Goal: Information Seeking & Learning: Check status

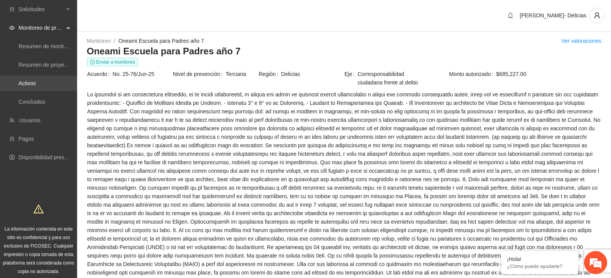
click at [36, 82] on link "Activos" at bounding box center [27, 83] width 17 height 6
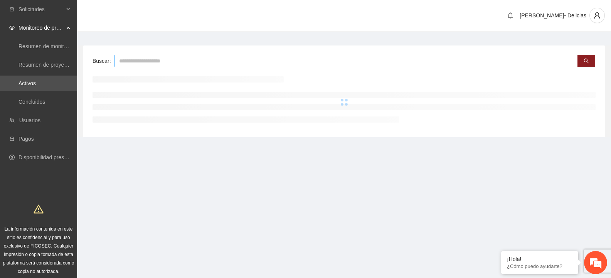
click at [134, 61] on input "text" at bounding box center [347, 61] width 464 height 12
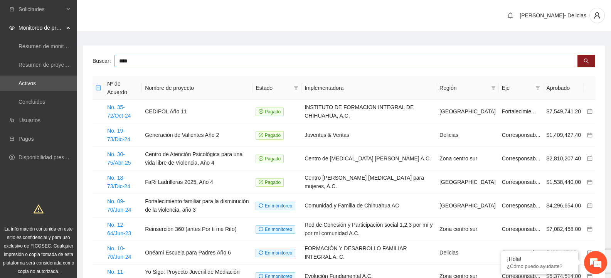
type input "***"
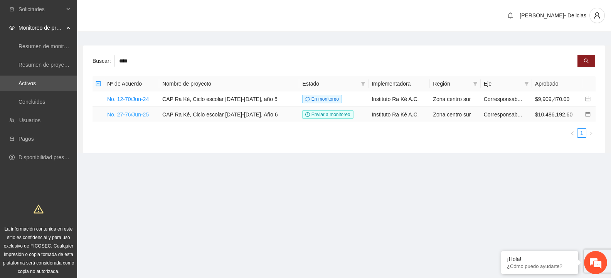
click at [129, 115] on link "No. 27-76/Jun-25" at bounding box center [128, 114] width 42 height 6
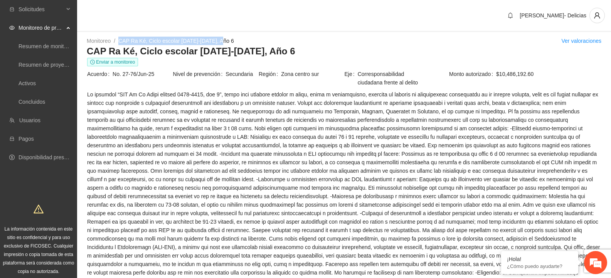
drag, startPoint x: 121, startPoint y: 40, endPoint x: 222, endPoint y: 44, distance: 101.5
click at [222, 44] on div "Monitoreo / CAP Ra Ké, Ciclo escolar [DATE]-[DATE], Año 6 / Ver valoraciones" at bounding box center [344, 41] width 515 height 8
copy link "CAP Ra Ké, Ciclo escolar [DATE]-[DATE], Año 6"
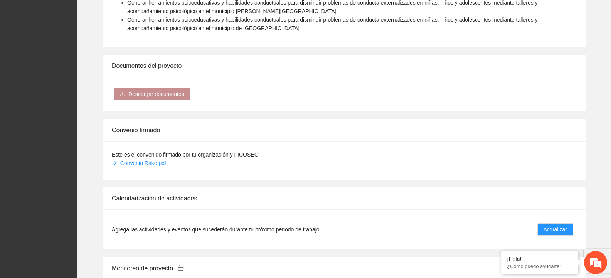
scroll to position [656, 0]
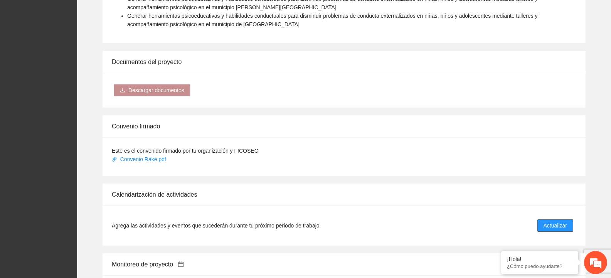
click at [553, 221] on span "Actualizar" at bounding box center [556, 225] width 24 height 8
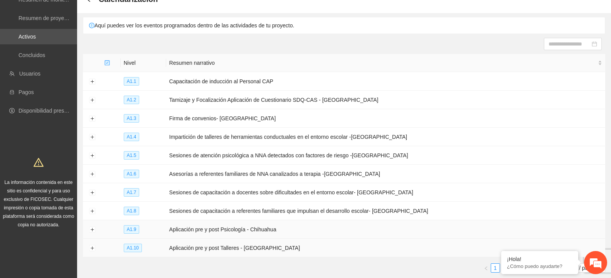
scroll to position [84, 0]
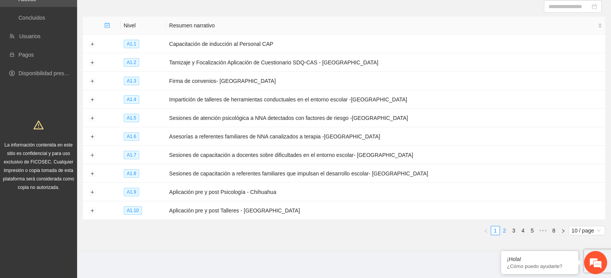
click at [505, 228] on link "2" at bounding box center [505, 230] width 8 height 8
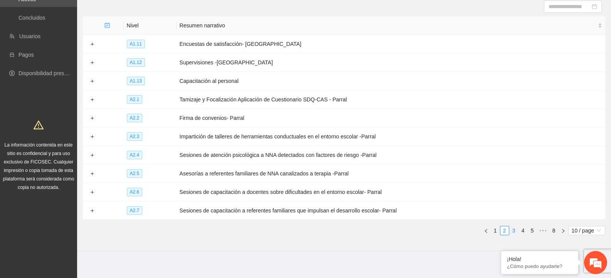
click at [513, 228] on link "3" at bounding box center [514, 230] width 8 height 8
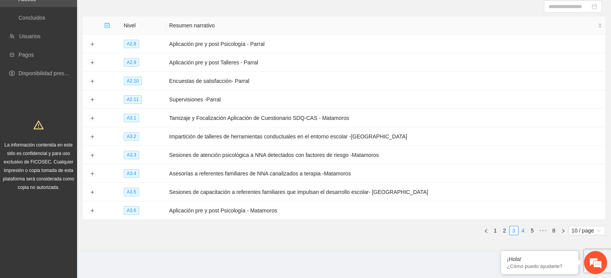
click at [523, 226] on link "4" at bounding box center [523, 230] width 8 height 8
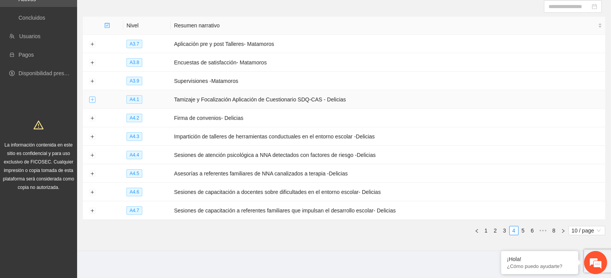
click at [92, 99] on button "Expand row" at bounding box center [92, 100] width 6 height 6
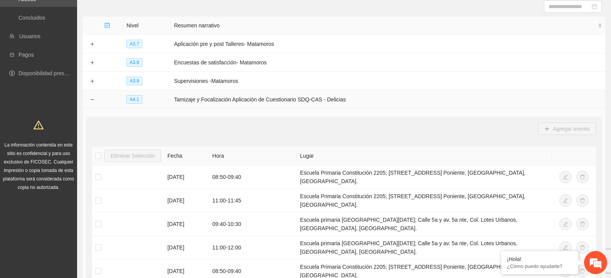
click at [241, 101] on td "Tamizaje y Focalización Aplicación de Cuestionario SDQ-CAS - Delicias" at bounding box center [388, 99] width 435 height 19
click at [133, 99] on span "A4.1" at bounding box center [135, 99] width 16 height 8
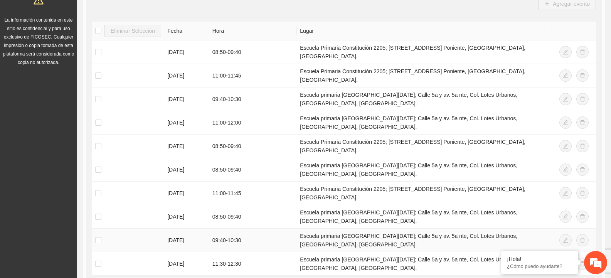
scroll to position [200, 0]
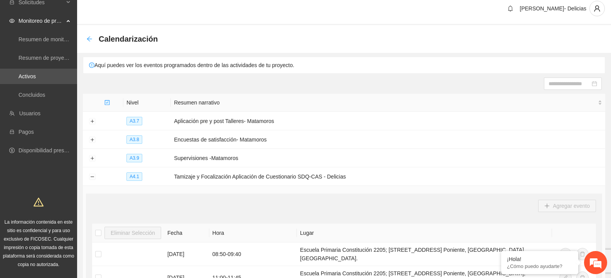
click at [90, 40] on icon "arrow-left" at bounding box center [89, 39] width 6 height 6
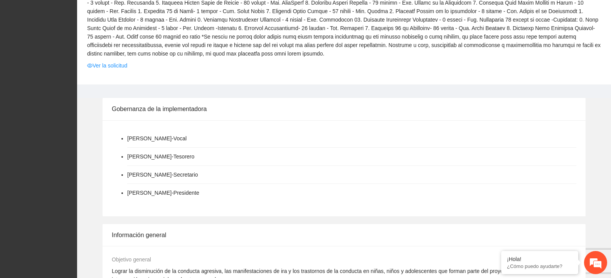
scroll to position [270, 0]
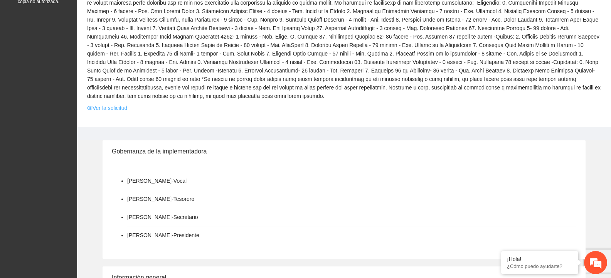
click at [105, 104] on link "Ver la solicitud" at bounding box center [107, 108] width 40 height 8
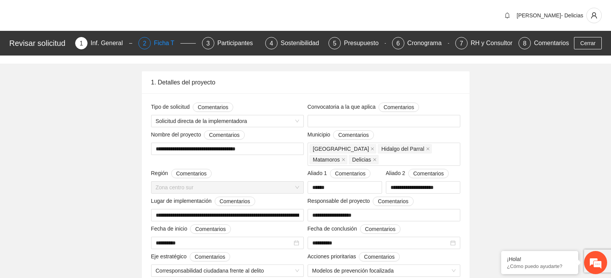
click at [151, 48] on div "2 Ficha T" at bounding box center [166, 43] width 57 height 12
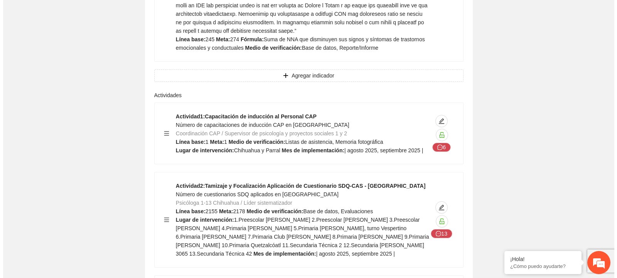
scroll to position [3163, 0]
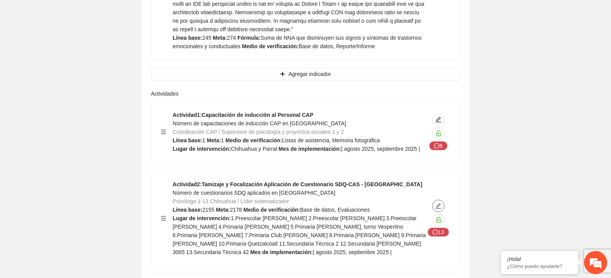
click at [442, 200] on button "button" at bounding box center [438, 206] width 12 height 12
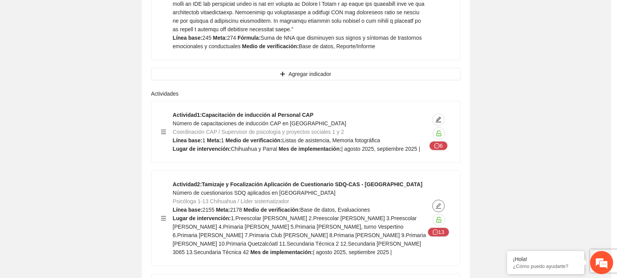
type textarea "**********"
type input "**********"
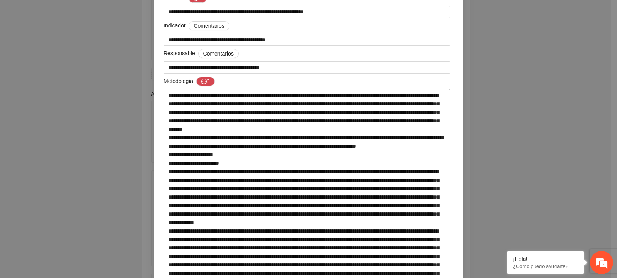
scroll to position [77, 0]
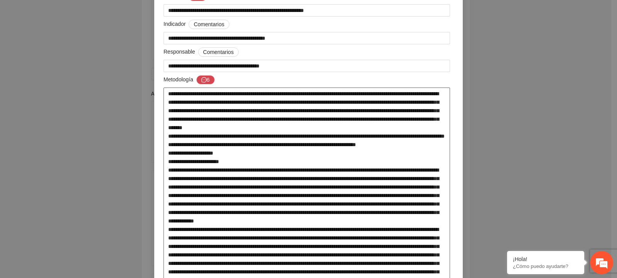
drag, startPoint x: 284, startPoint y: 102, endPoint x: 436, endPoint y: 120, distance: 153.4
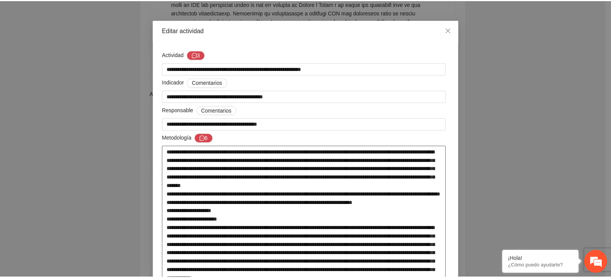
scroll to position [0, 0]
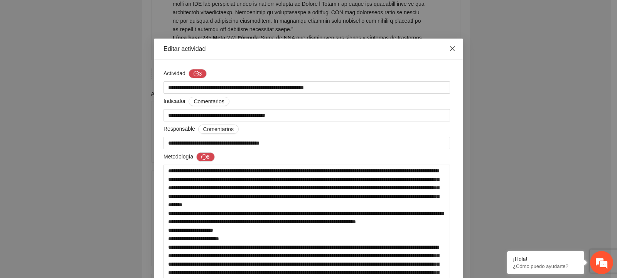
click at [449, 50] on icon "close" at bounding box center [452, 49] width 6 height 6
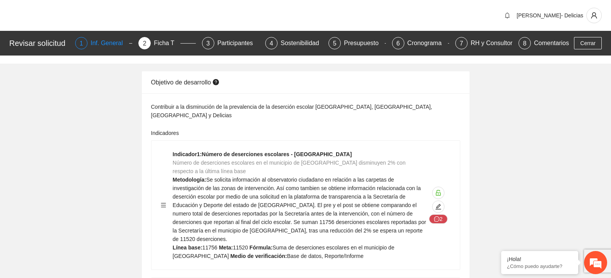
click at [84, 40] on div "1" at bounding box center [81, 43] width 12 height 12
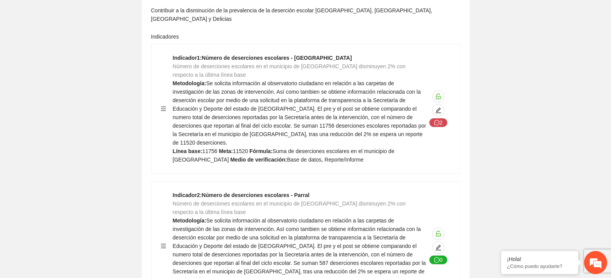
scroll to position [154, 0]
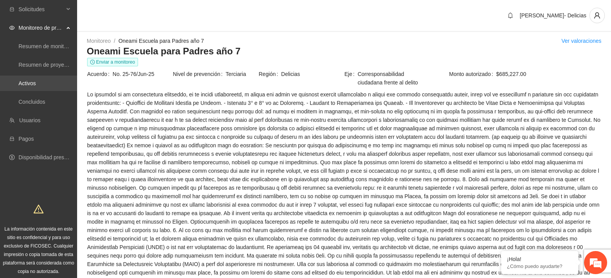
click at [36, 86] on link "Activos" at bounding box center [27, 83] width 17 height 6
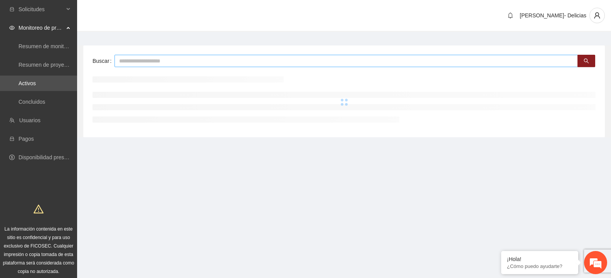
click at [148, 66] on input "text" at bounding box center [347, 61] width 464 height 12
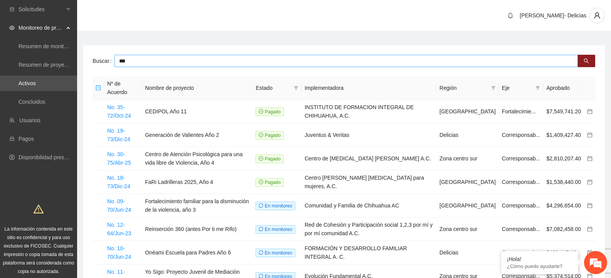
type input "***"
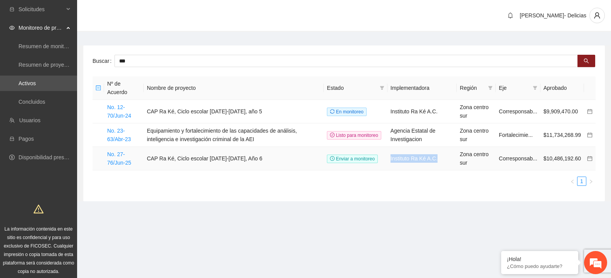
drag, startPoint x: 442, startPoint y: 160, endPoint x: 394, endPoint y: 159, distance: 47.9
click at [394, 159] on td "Instituto Ra Ké A.C." at bounding box center [422, 159] width 69 height 24
copy td "Instituto Ra Ké A.C."
